Goal: Task Accomplishment & Management: Use online tool/utility

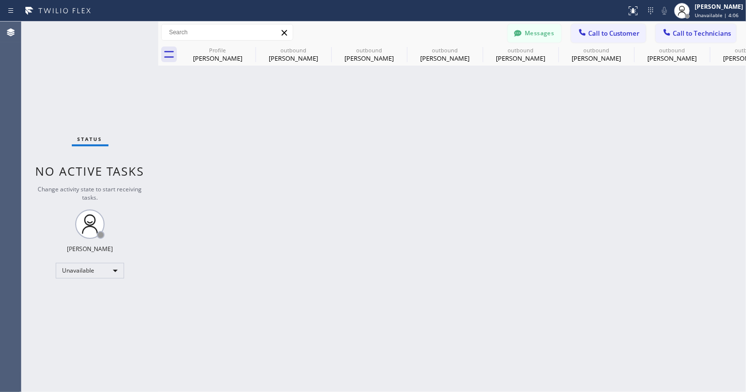
click at [524, 37] on div at bounding box center [518, 34] width 12 height 12
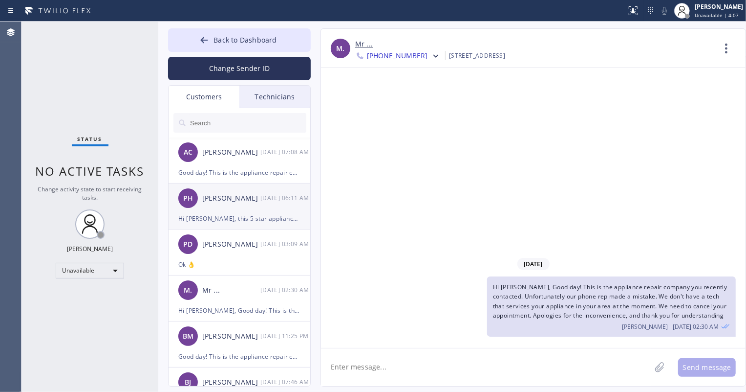
click at [252, 203] on div "PH Paula Heng 10/10 06:11 AM" at bounding box center [240, 197] width 143 height 29
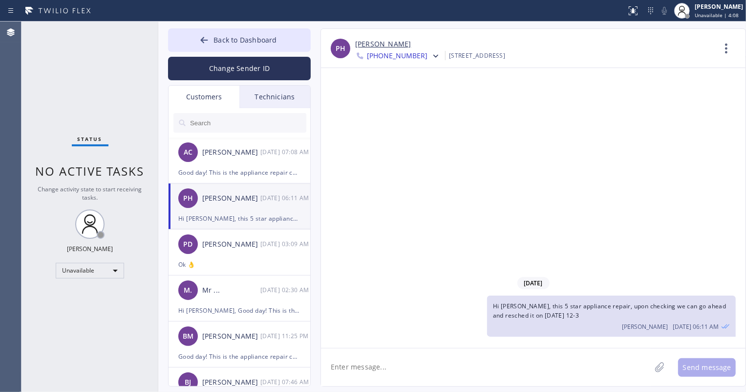
click at [406, 56] on span "+18184264302" at bounding box center [397, 57] width 61 height 12
click at [405, 127] on div "+15627145078" at bounding box center [411, 123] width 112 height 22
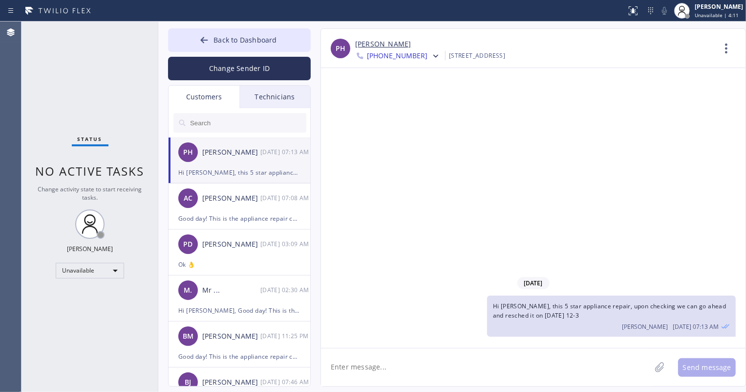
click at [413, 57] on span "+15627145078" at bounding box center [397, 57] width 61 height 12
click at [406, 101] on div "+18184264302" at bounding box center [411, 100] width 112 height 22
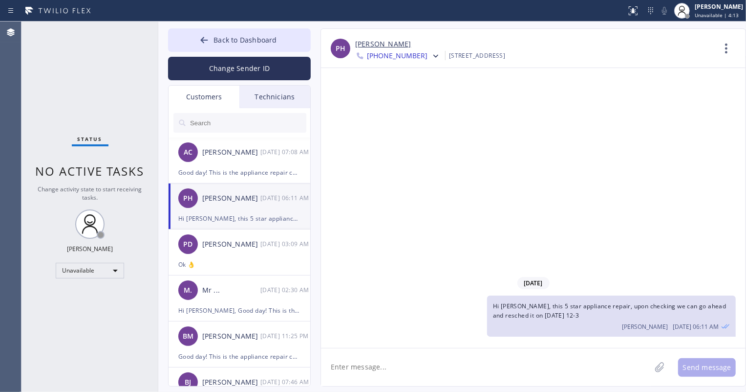
click at [428, 58] on div at bounding box center [435, 57] width 14 height 12
click at [416, 121] on div "+15627145078" at bounding box center [411, 123] width 112 height 22
click at [264, 203] on div "AC [PERSON_NAME] [DATE] 07:08 AM" at bounding box center [240, 197] width 143 height 29
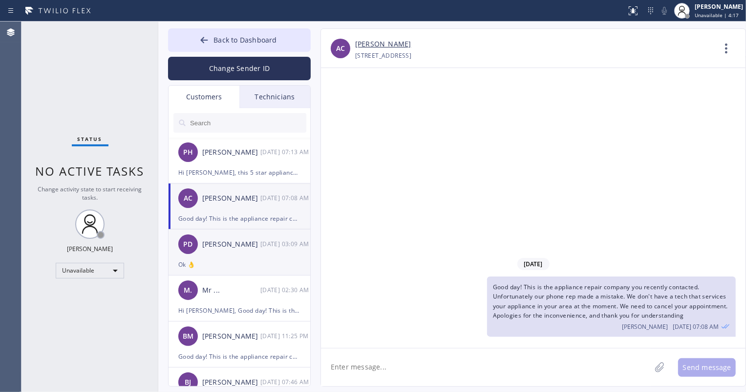
click at [260, 255] on div "PD Parisa Diba 10/10 03:09 AM" at bounding box center [240, 243] width 143 height 29
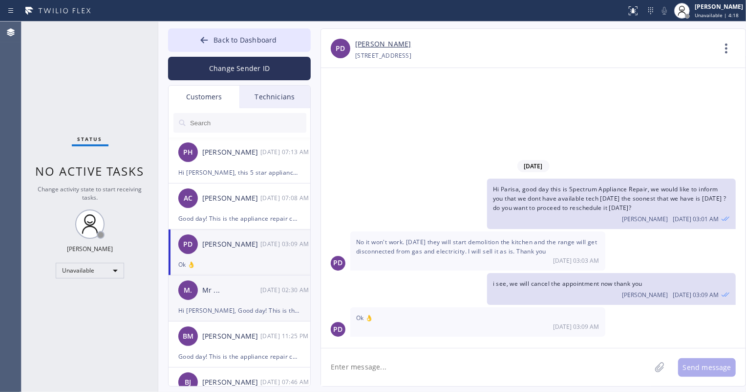
click at [259, 291] on div "Mr ..." at bounding box center [231, 289] width 58 height 11
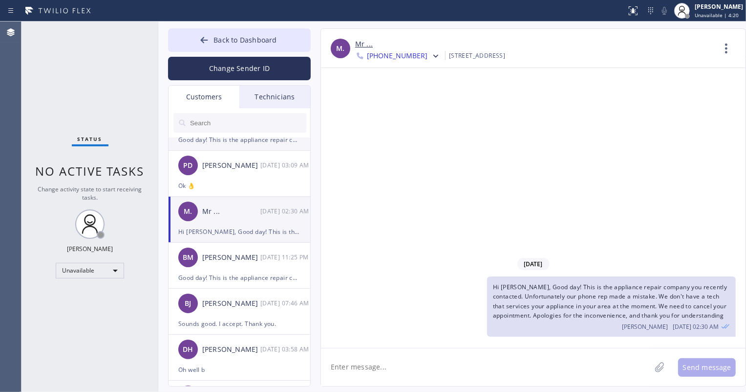
scroll to position [133, 0]
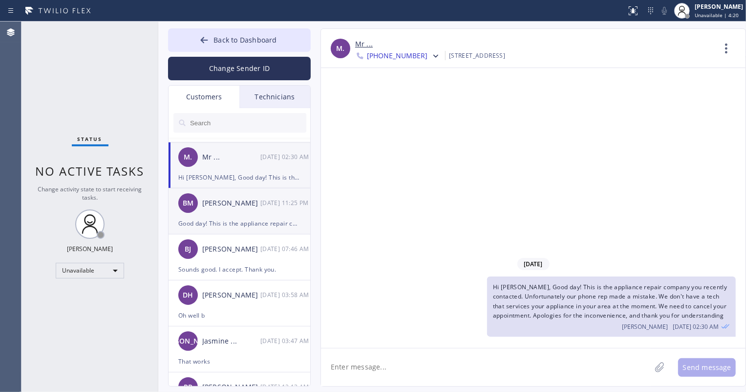
click at [254, 215] on div "BM Brandon Mulvay 10/09 11:25 PM" at bounding box center [240, 202] width 143 height 29
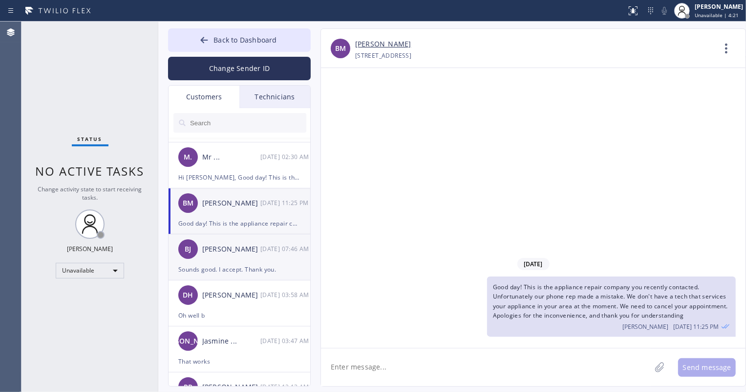
click at [264, 250] on div "[DATE] 07:46 AM" at bounding box center [286, 248] width 51 height 11
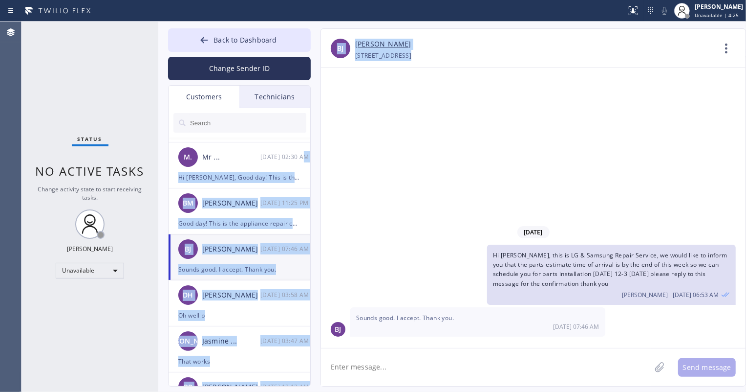
drag, startPoint x: 309, startPoint y: 162, endPoint x: 409, endPoint y: 279, distance: 153.3
click at [389, 245] on div "Back to Dashboard Change Sender ID Customers Technicians PH Paula Heng 10/10 07…" at bounding box center [452, 207] width 588 height 370
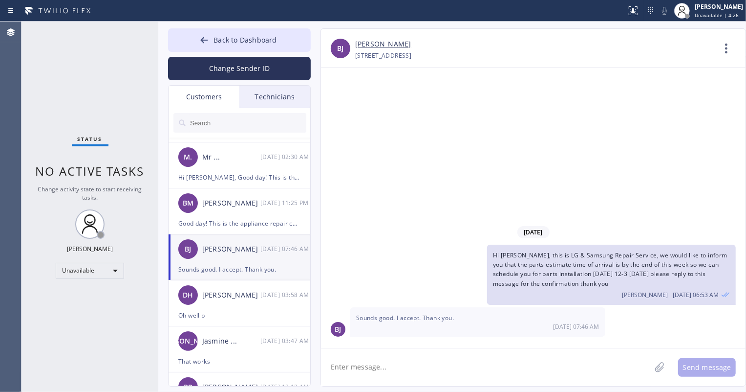
drag, startPoint x: 392, startPoint y: 304, endPoint x: 396, endPoint y: 301, distance: 5.7
click at [392, 304] on div "Hi Brad, this is LG & Samsung Repair Service, we would like to inform you that …" at bounding box center [528, 274] width 415 height 60
click at [381, 46] on link "[PERSON_NAME]" at bounding box center [383, 44] width 56 height 11
click at [241, 292] on div "[PERSON_NAME]" at bounding box center [231, 294] width 58 height 11
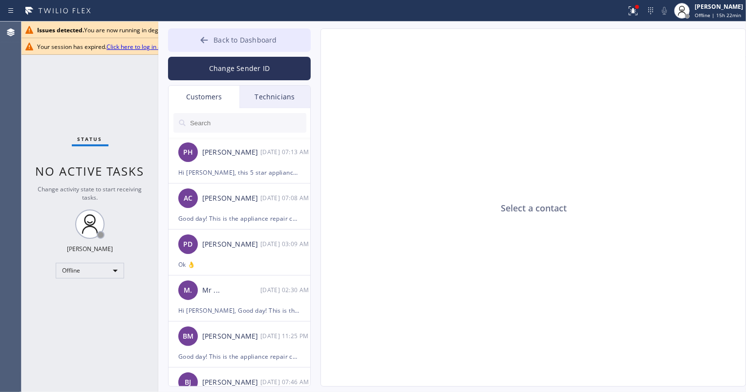
click at [246, 36] on span "Back to Dashboard" at bounding box center [245, 39] width 63 height 9
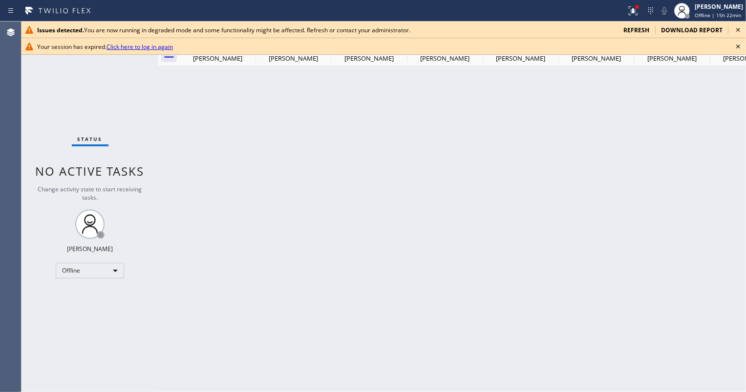
click at [635, 27] on span "refresh" at bounding box center [637, 30] width 26 height 8
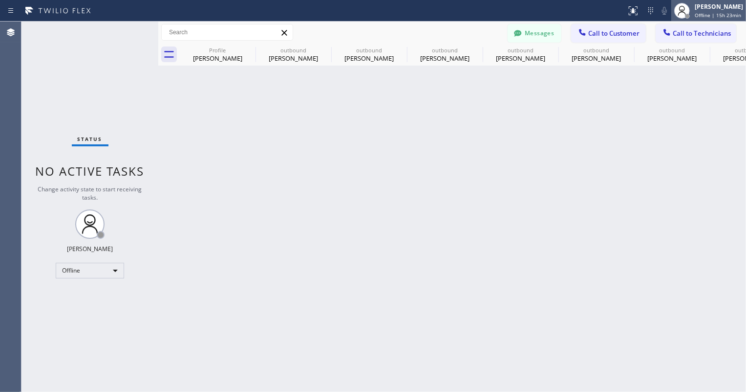
click at [699, 13] on span "Offline | 15h 23min" at bounding box center [718, 15] width 46 height 7
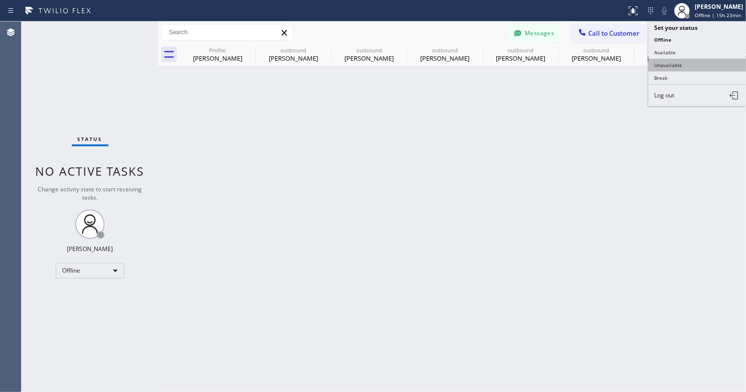
click at [681, 63] on button "Unavailable" at bounding box center [698, 65] width 98 height 13
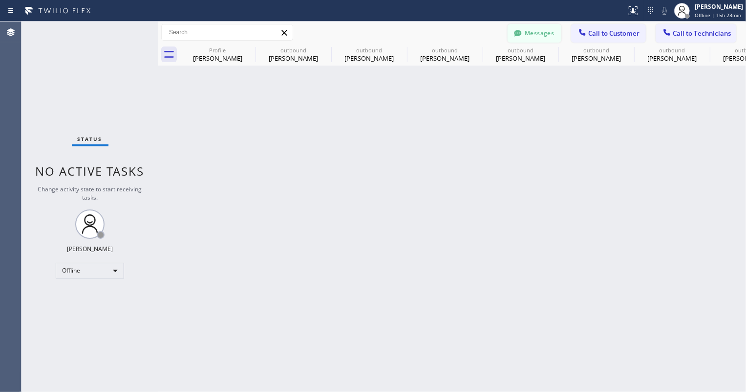
click at [522, 34] on icon at bounding box center [518, 33] width 10 height 10
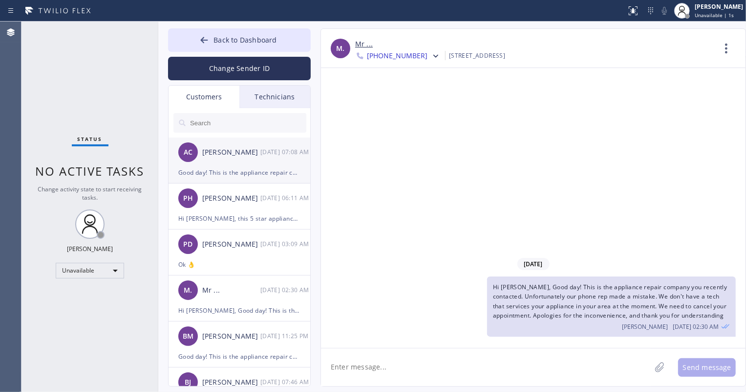
click at [236, 163] on div "AC [PERSON_NAME] [DATE] 07:08 AM" at bounding box center [240, 151] width 143 height 29
click at [376, 43] on link "[PERSON_NAME]" at bounding box center [383, 44] width 56 height 11
